Goal: Task Accomplishment & Management: Use online tool/utility

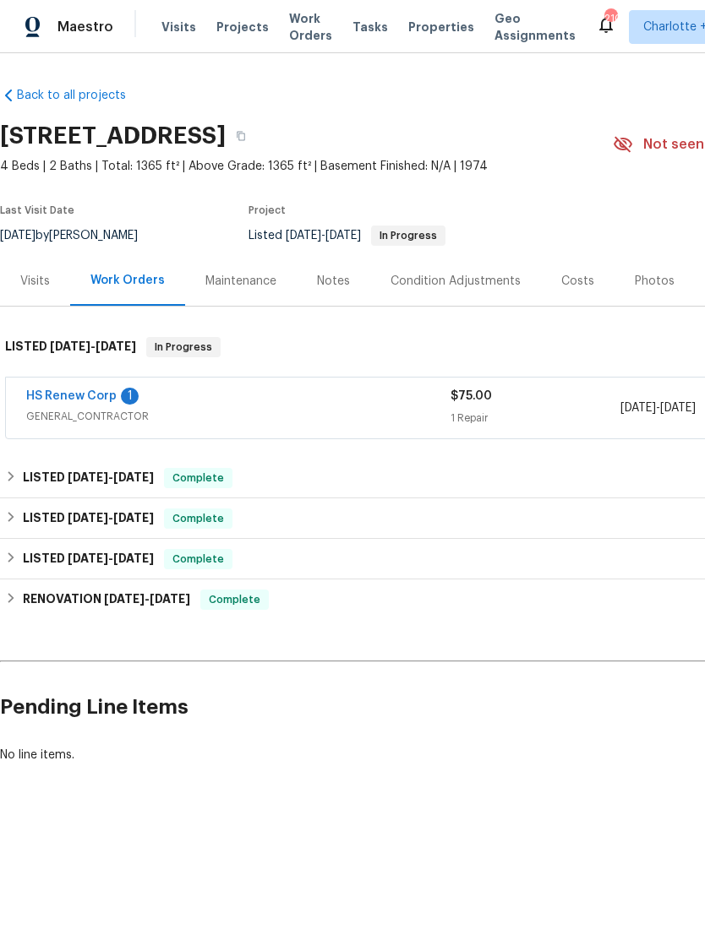
click at [87, 399] on link "HS Renew Corp" at bounding box center [71, 396] width 90 height 12
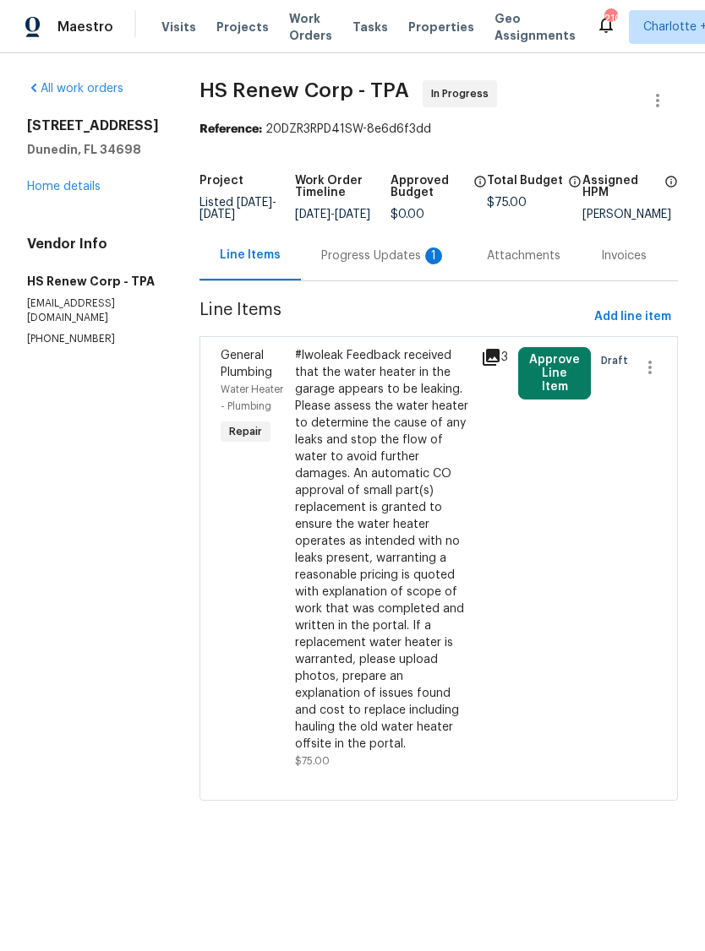
click at [378, 279] on div "Progress Updates 1" at bounding box center [384, 256] width 166 height 50
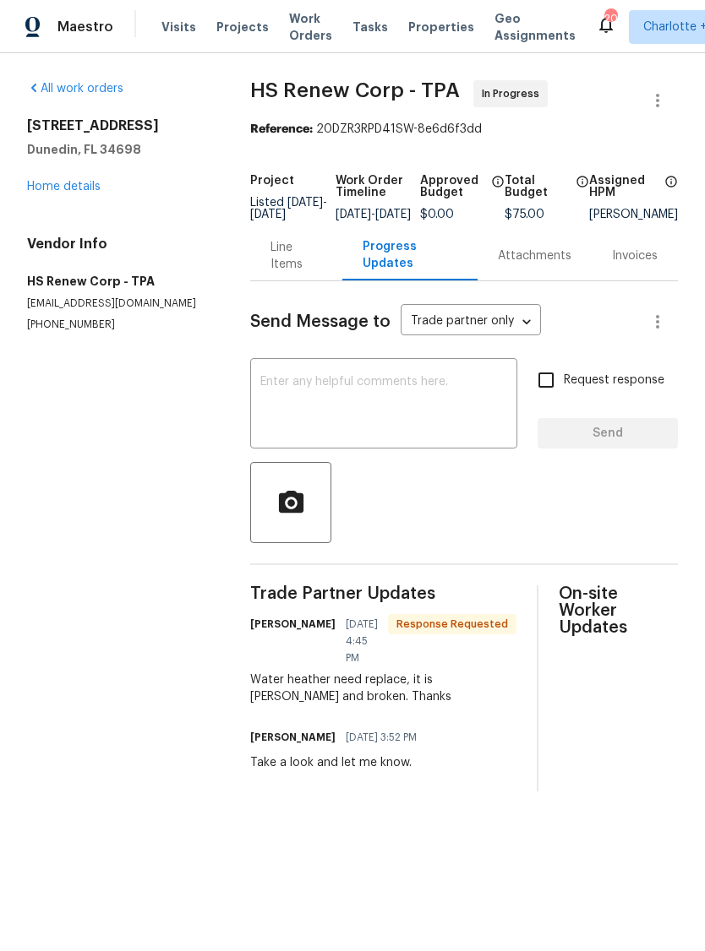
click at [291, 281] on div "Line Items" at bounding box center [295, 256] width 91 height 50
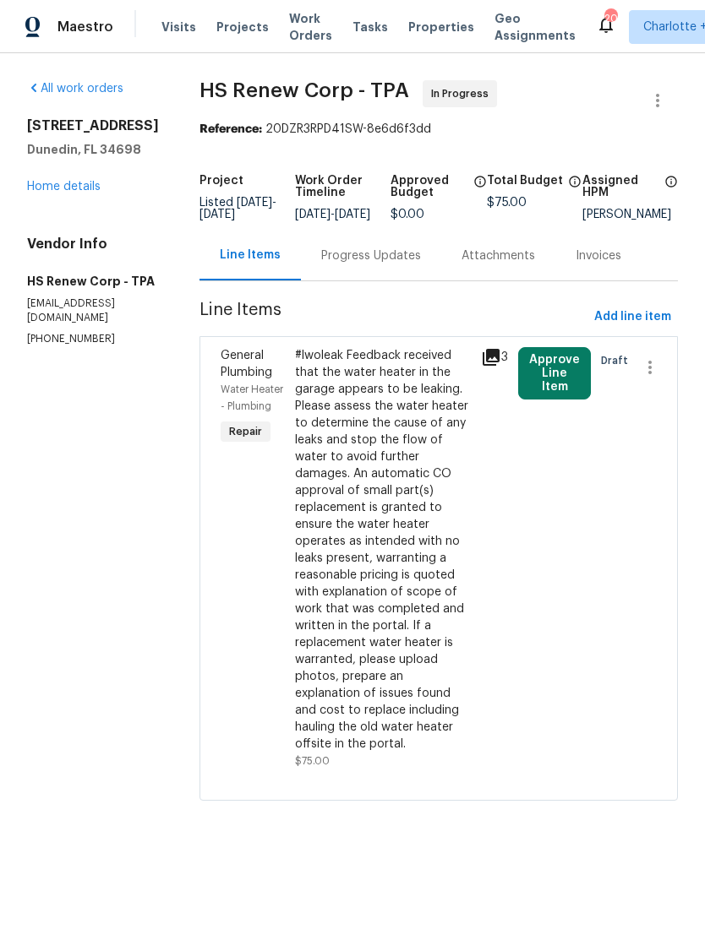
click at [332, 264] on div "Progress Updates" at bounding box center [371, 256] width 100 height 17
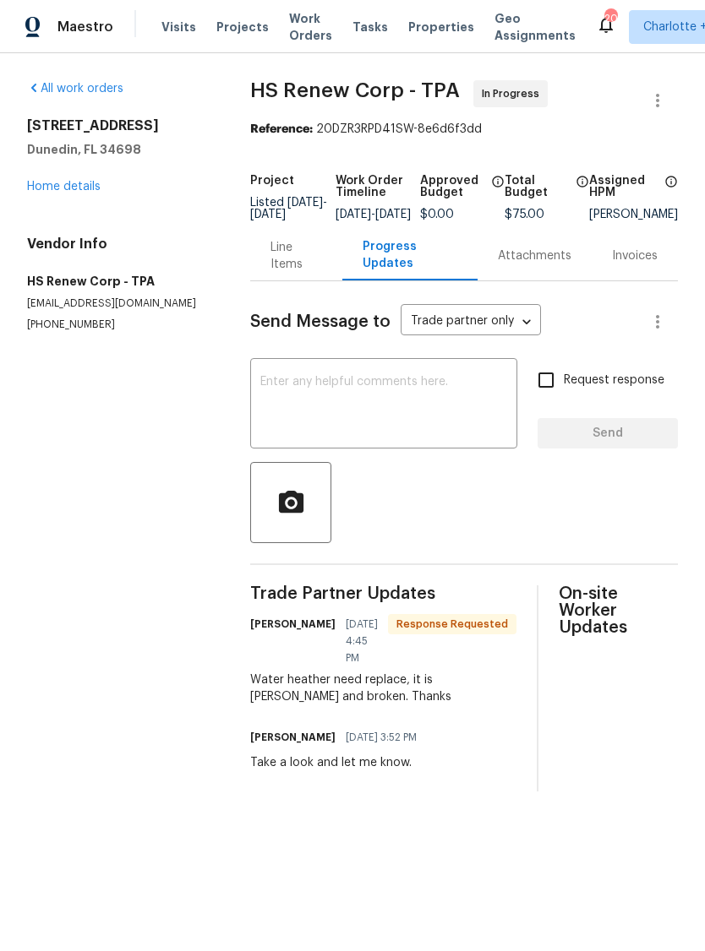
click at [477, 422] on textarea at bounding box center [383, 405] width 247 height 59
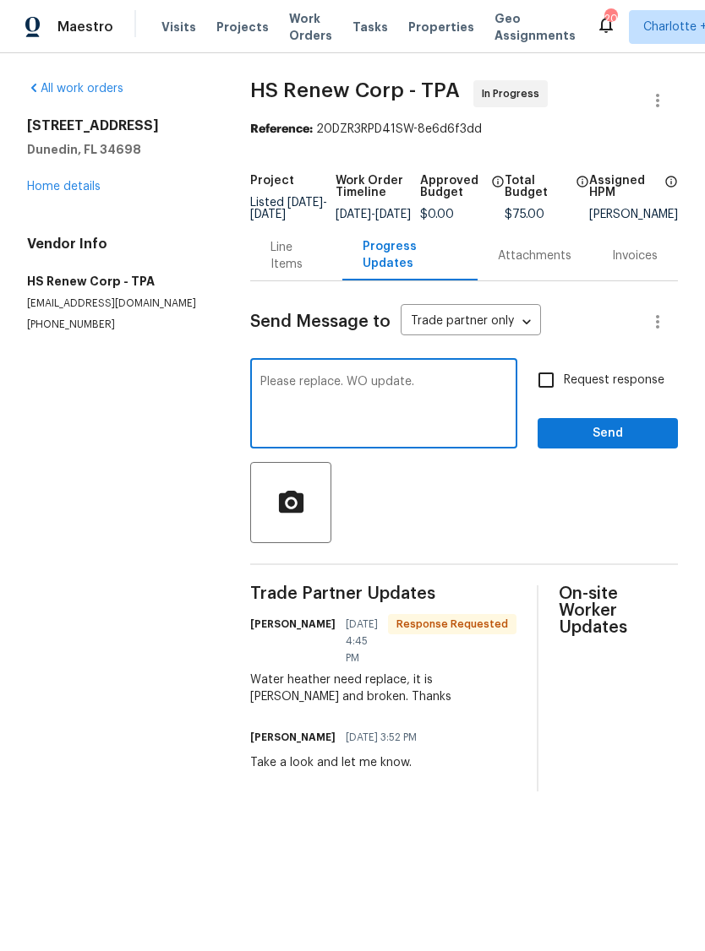
type textarea "Please replace. WO update."
click at [610, 441] on span "Send" at bounding box center [607, 433] width 113 height 21
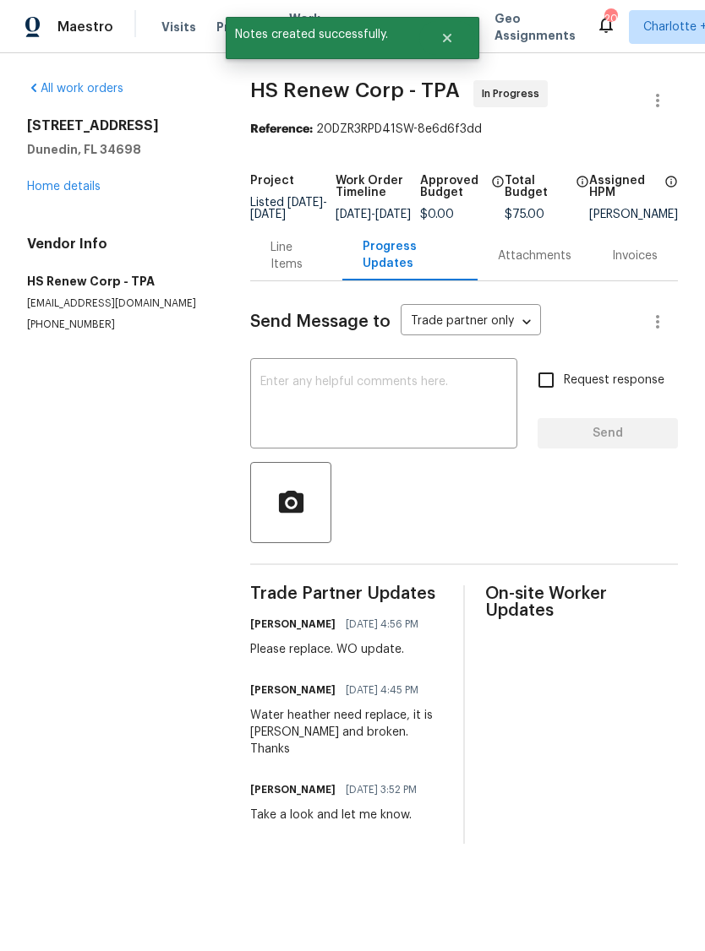
click at [281, 273] on div "Line Items" at bounding box center [295, 256] width 51 height 34
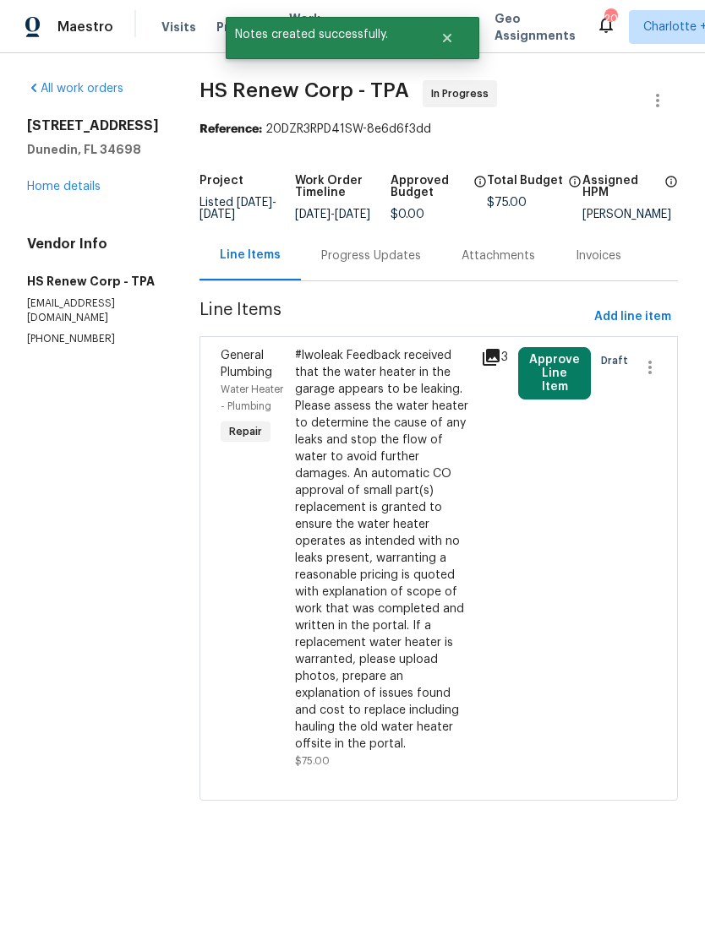
click at [391, 568] on div "#lwoleak Feedback received that the water heater in the garage appears to be le…" at bounding box center [383, 550] width 176 height 406
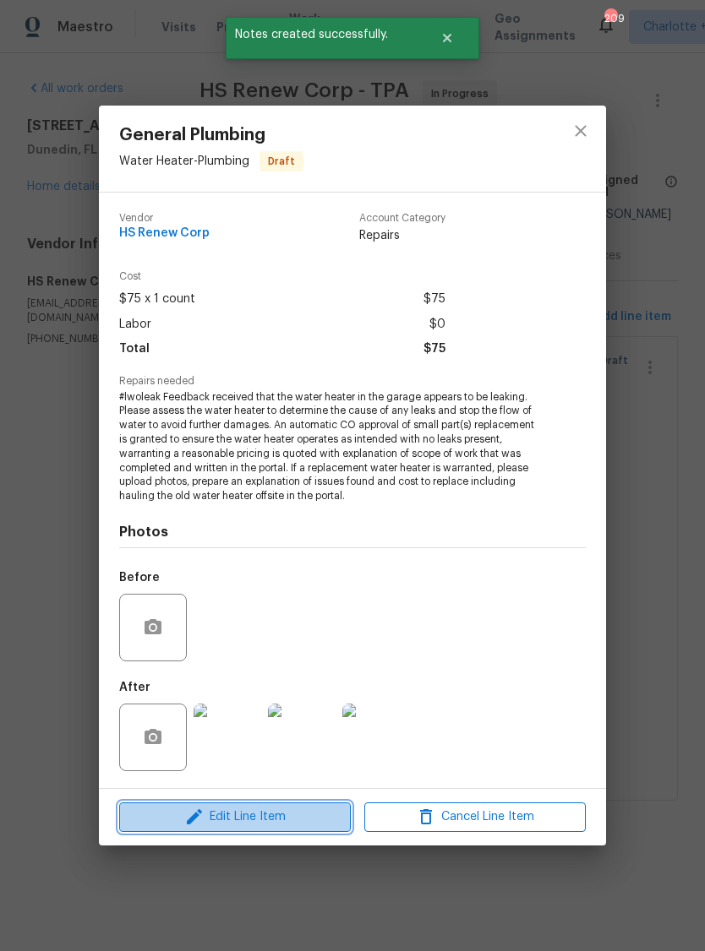
click at [169, 824] on span "Edit Line Item" at bounding box center [234, 817] width 221 height 21
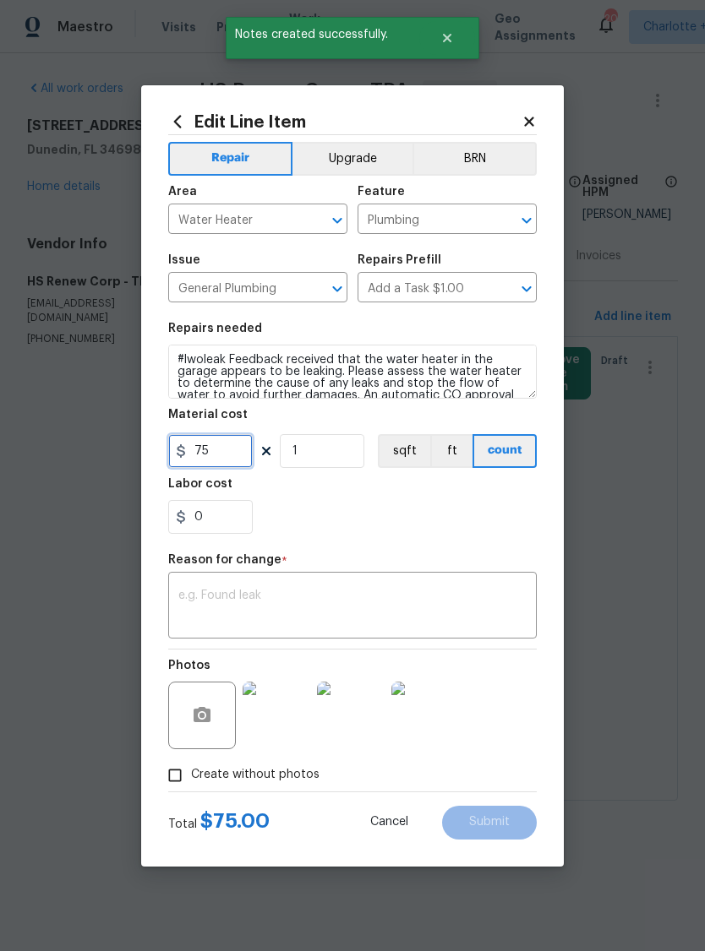
click at [188, 454] on input "75" at bounding box center [210, 451] width 84 height 34
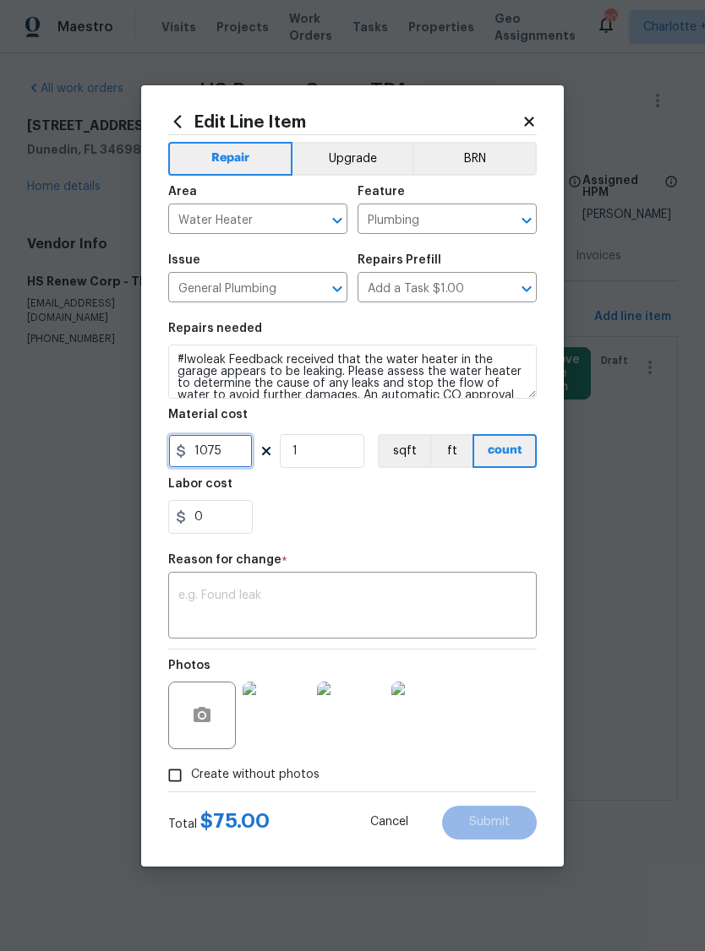
type input "1075"
click at [205, 594] on textarea at bounding box center [352, 607] width 348 height 35
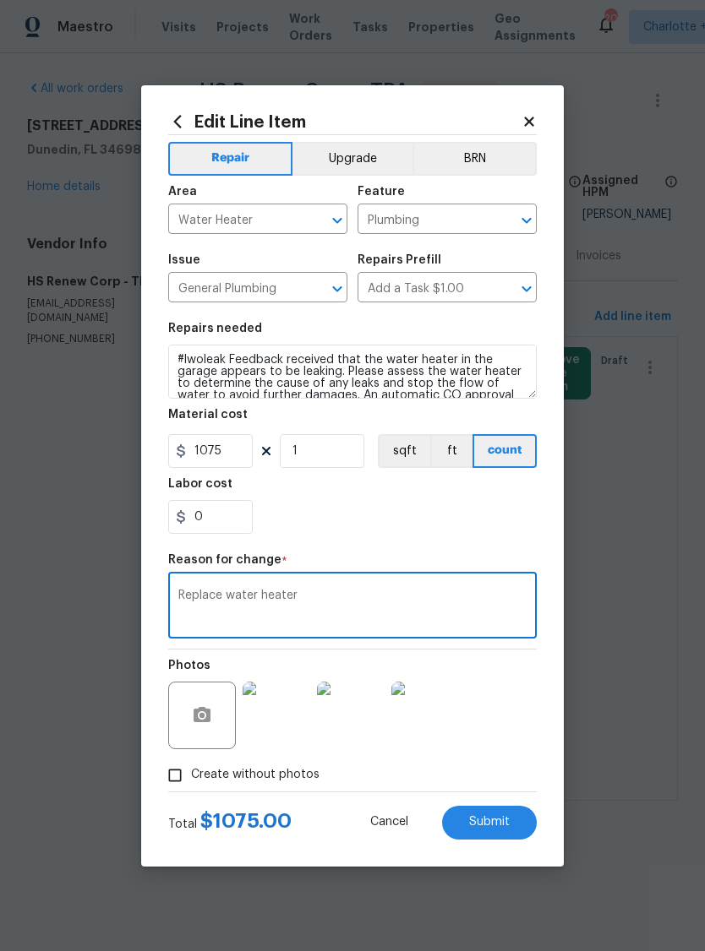
click at [180, 604] on textarea "Replace water heater" at bounding box center [352, 607] width 348 height 35
type textarea "Replace water heater"
click at [308, 447] on input "1" at bounding box center [322, 451] width 84 height 34
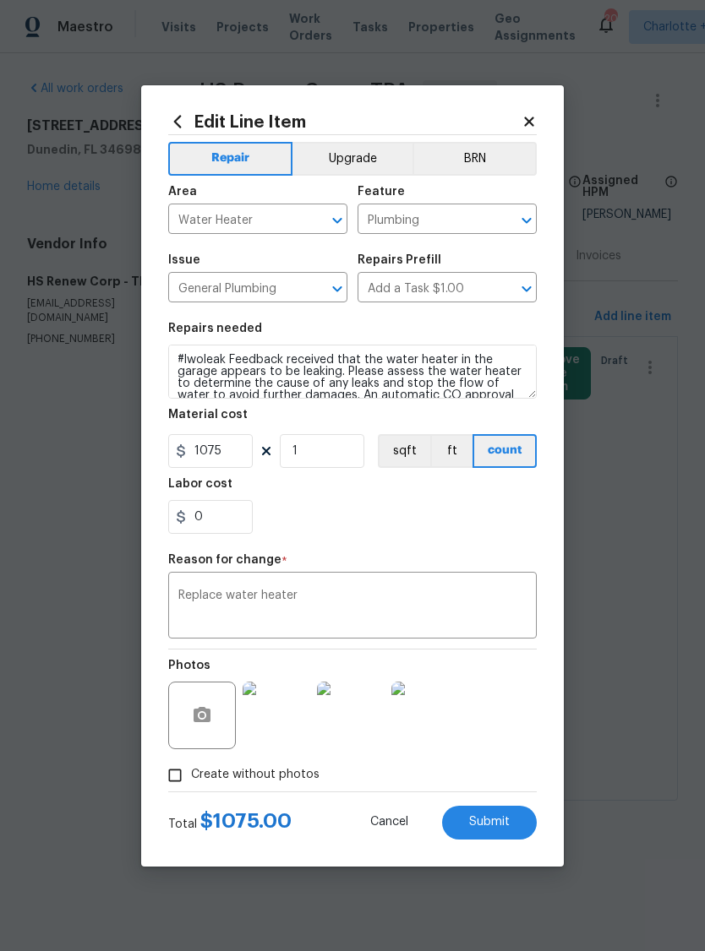
click at [518, 824] on button "Submit" at bounding box center [489, 823] width 95 height 34
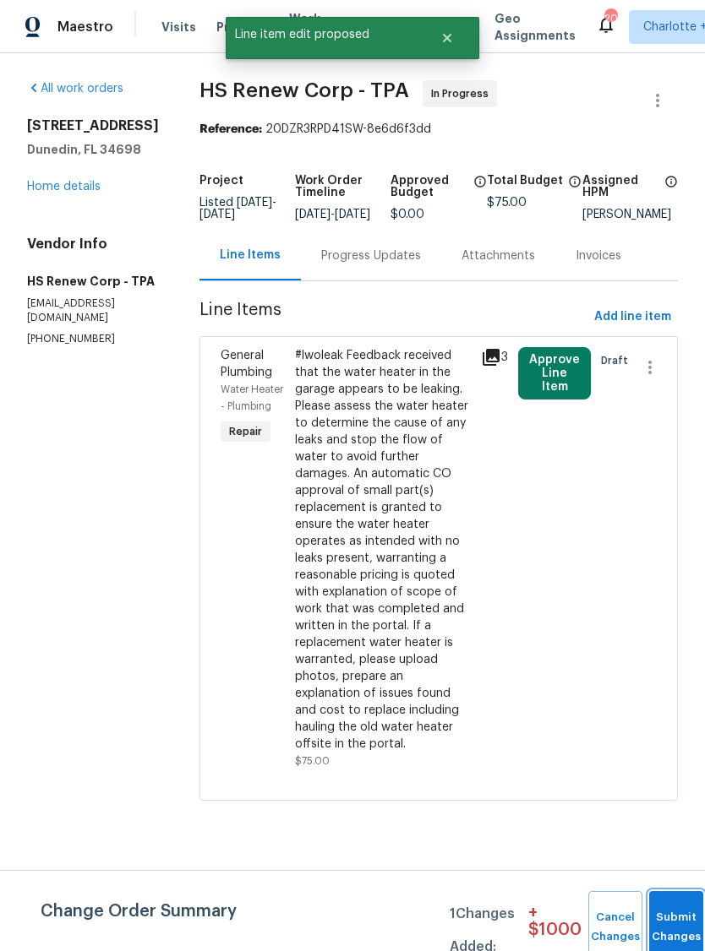
click at [672, 917] on button "Submit Changes" at bounding box center [676, 927] width 54 height 73
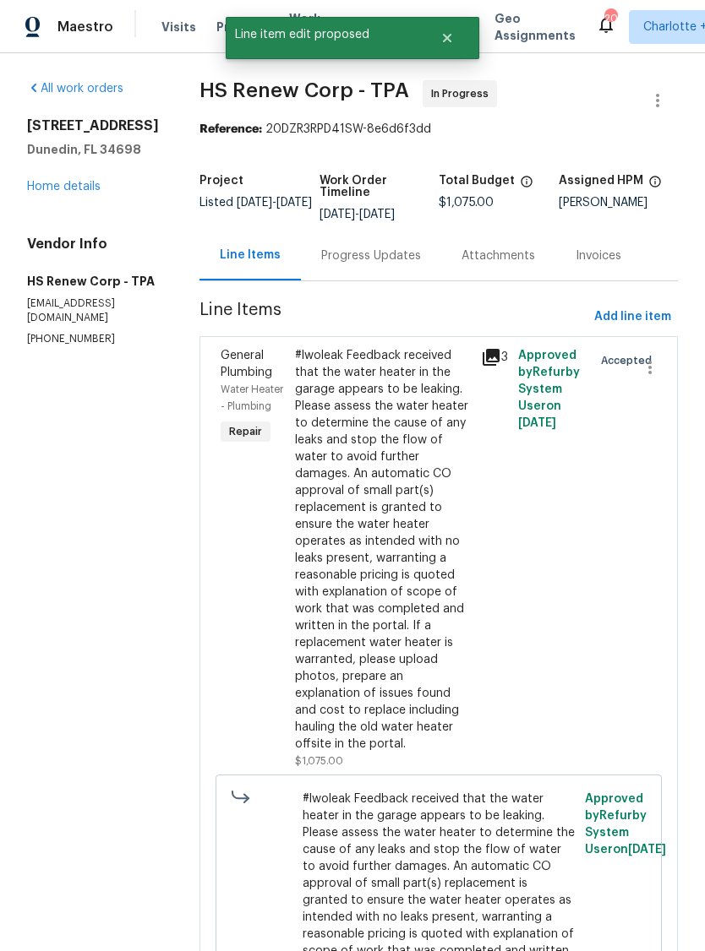
click at [368, 250] on div "Progress Updates" at bounding box center [371, 256] width 100 height 17
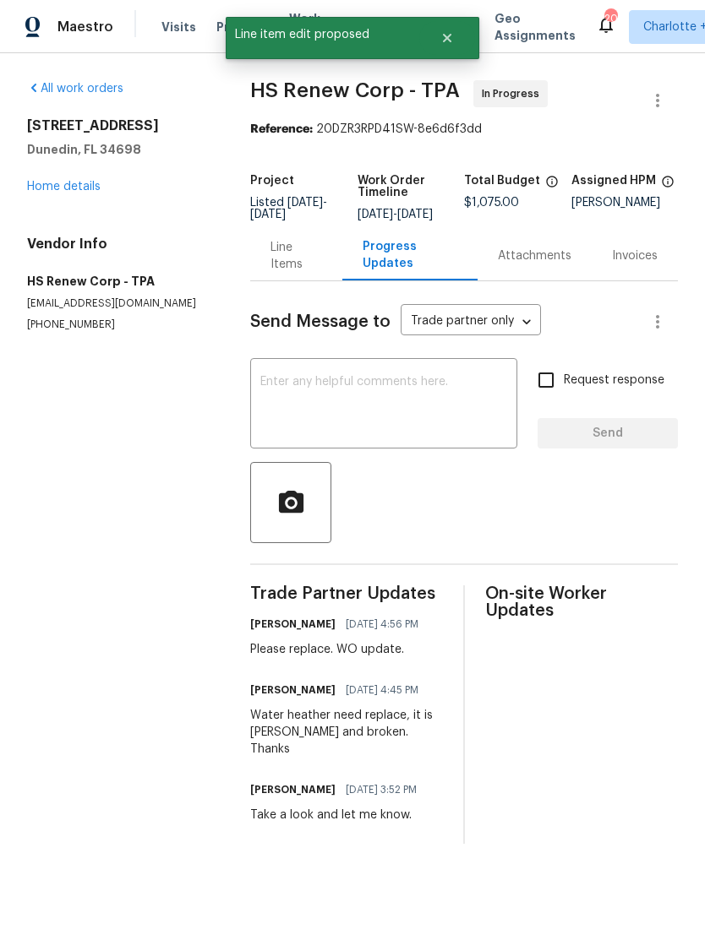
click at [44, 213] on div "All work orders [STREET_ADDRESS] Home details Vendor Info HS Renew Corp - TPA […" at bounding box center [118, 206] width 183 height 252
click at [38, 182] on link "Home details" at bounding box center [64, 187] width 74 height 12
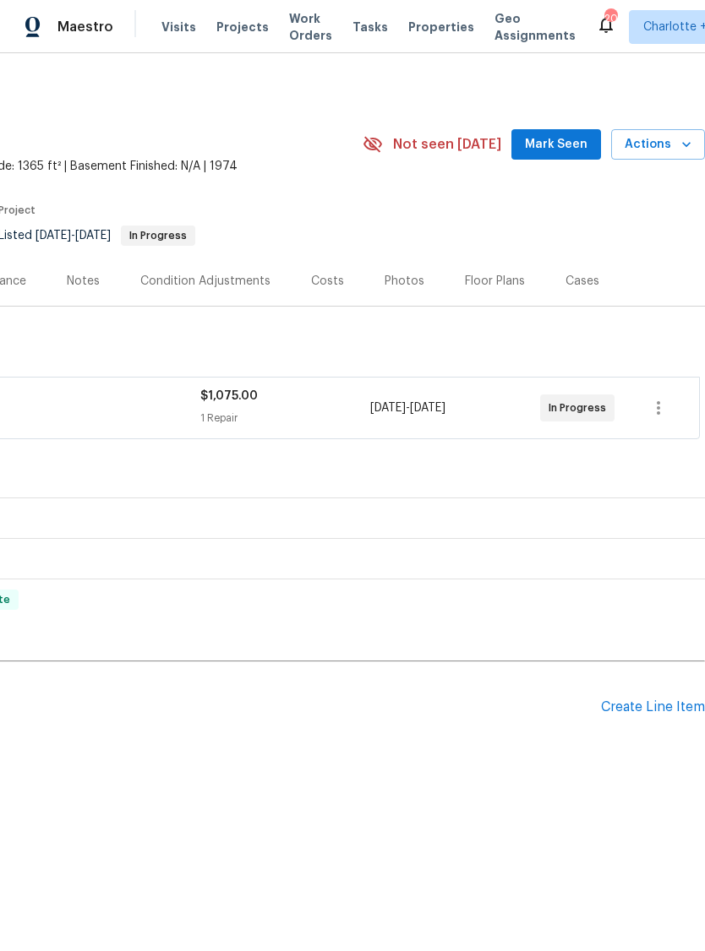
scroll to position [0, 250]
click at [569, 141] on span "Mark Seen" at bounding box center [556, 144] width 63 height 21
